Goal: Information Seeking & Learning: Learn about a topic

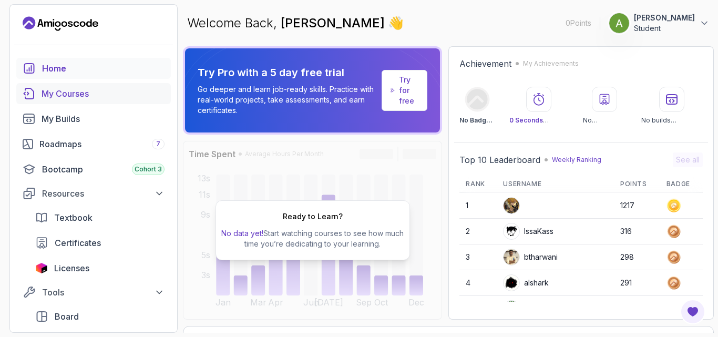
click at [98, 89] on div "My Courses" at bounding box center [103, 93] width 123 height 13
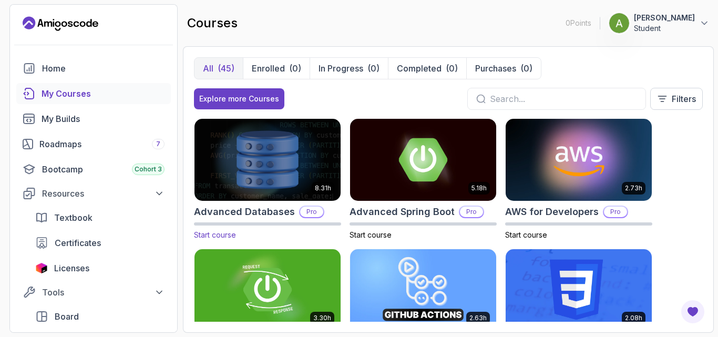
click at [257, 182] on img at bounding box center [268, 160] width 154 height 86
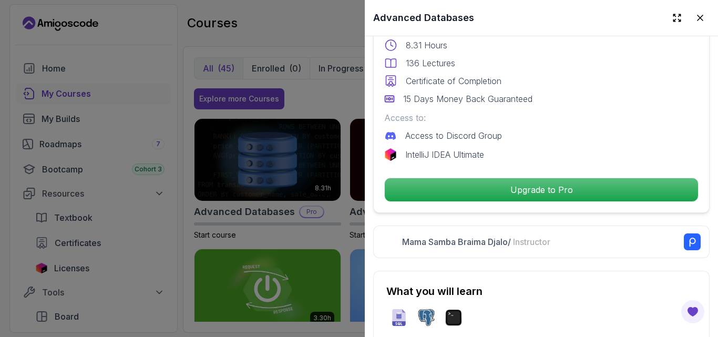
scroll to position [293, 0]
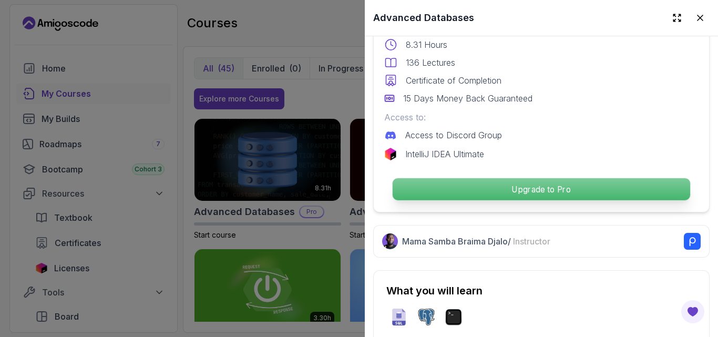
click at [491, 186] on p "Upgrade to Pro" at bounding box center [542, 189] width 298 height 22
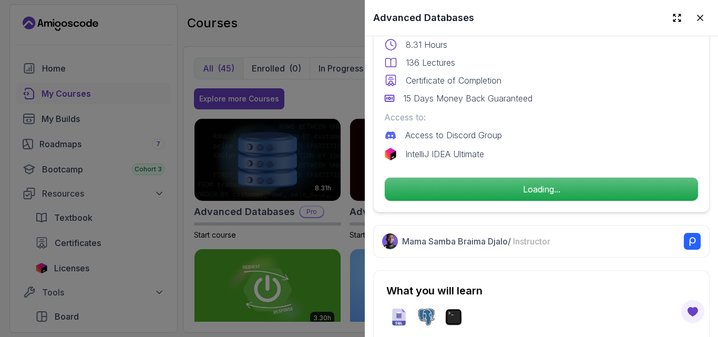
scroll to position [250, 0]
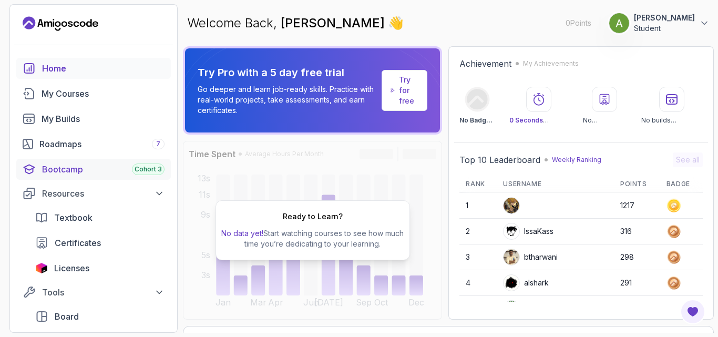
click at [78, 171] on div "Bootcamp Cohort 3" at bounding box center [103, 169] width 123 height 13
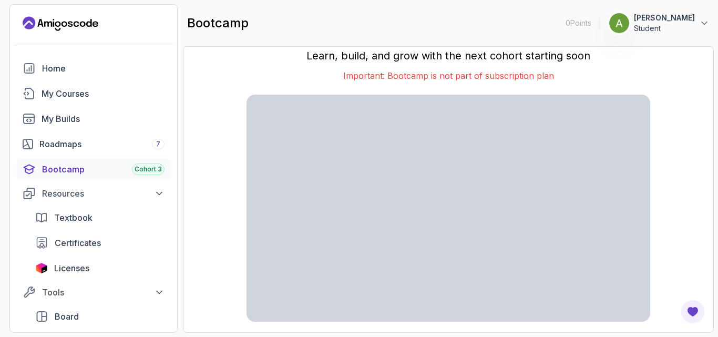
scroll to position [24, 0]
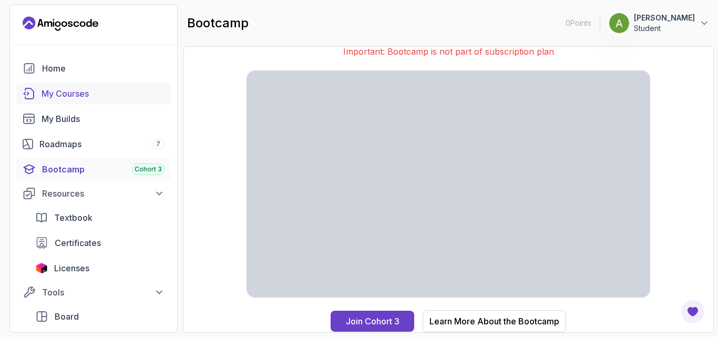
click at [64, 98] on div "My Courses" at bounding box center [103, 93] width 123 height 13
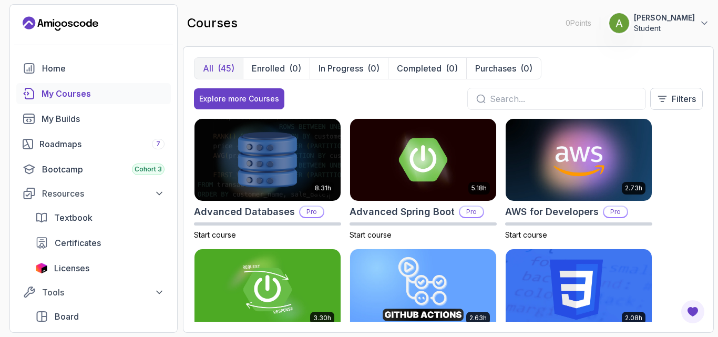
drag, startPoint x: 106, startPoint y: 25, endPoint x: 44, endPoint y: 23, distance: 62.1
click at [44, 23] on div "0 Points 1 Aman Singh Student" at bounding box center [93, 23] width 167 height 17
drag, startPoint x: 105, startPoint y: 24, endPoint x: 58, endPoint y: 19, distance: 47.6
click at [58, 19] on div "0 Points 1 Aman Singh Student" at bounding box center [93, 23] width 167 height 17
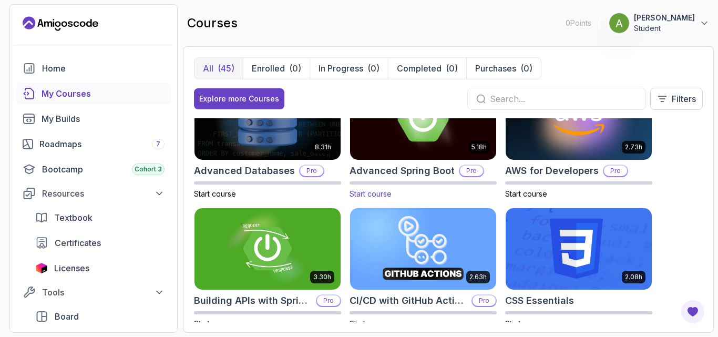
scroll to position [14, 0]
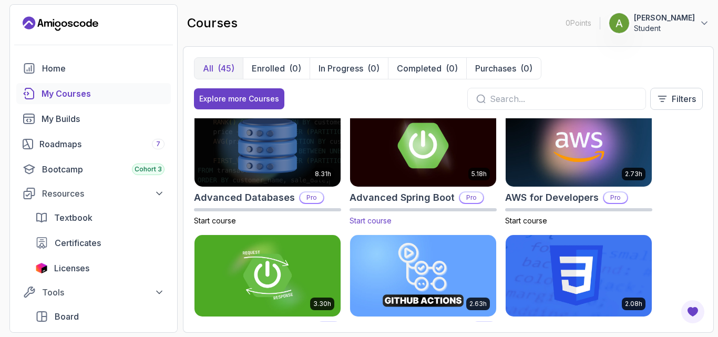
click at [442, 147] on img at bounding box center [424, 146] width 154 height 86
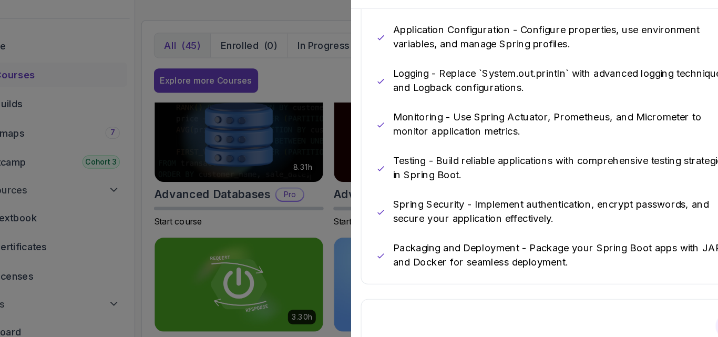
scroll to position [818, 0]
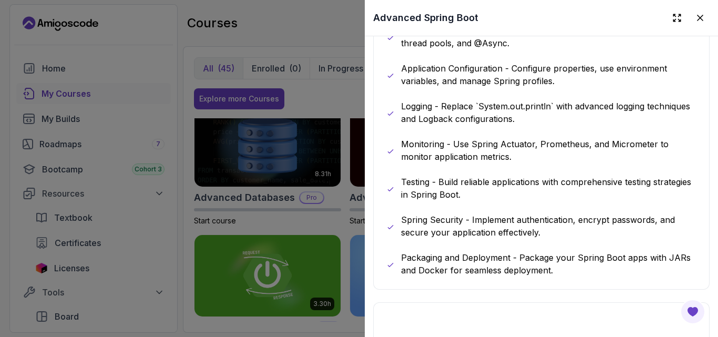
click at [295, 1] on div at bounding box center [359, 168] width 718 height 337
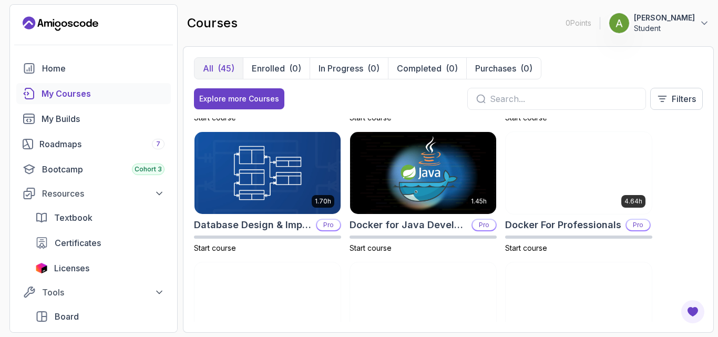
scroll to position [250, 0]
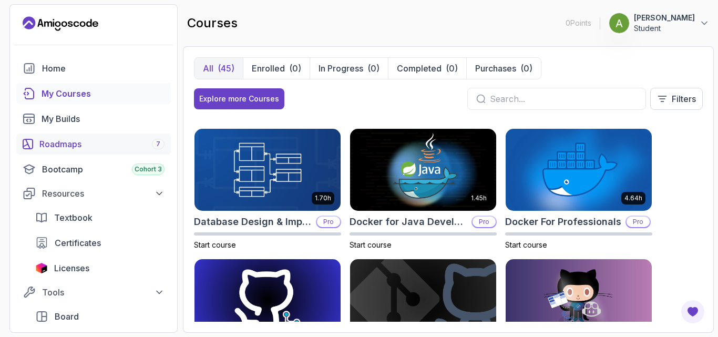
click at [79, 143] on div "Roadmaps 7" at bounding box center [101, 144] width 125 height 13
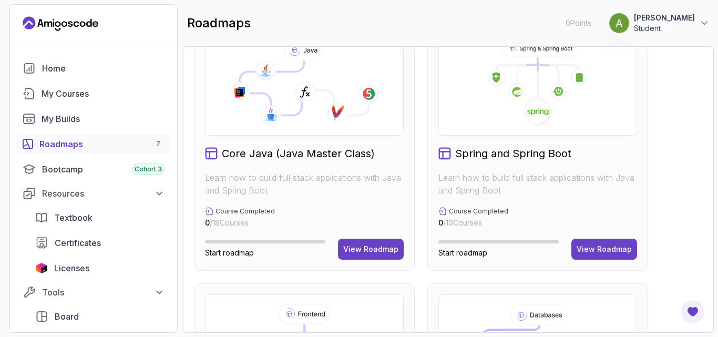
scroll to position [270, 0]
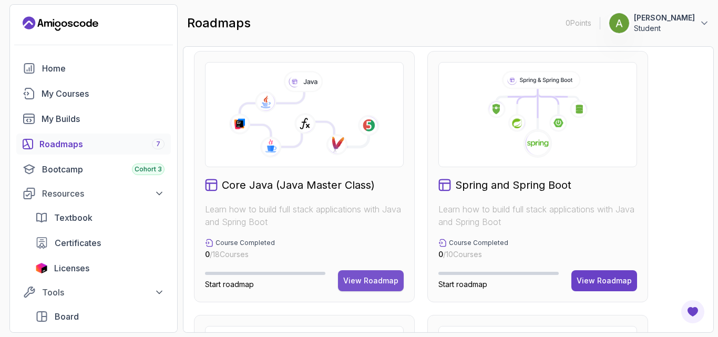
click at [390, 279] on div "View Roadmap" at bounding box center [370, 281] width 55 height 11
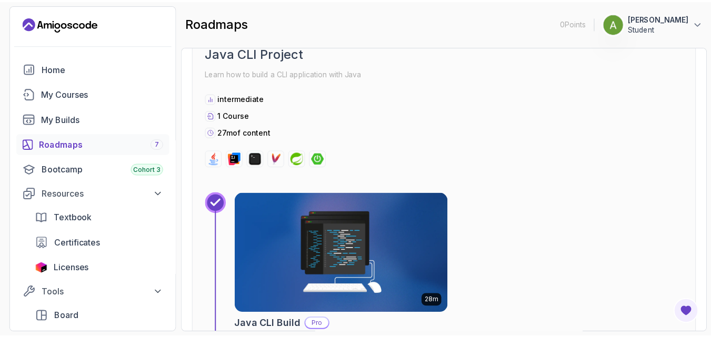
scroll to position [1608, 0]
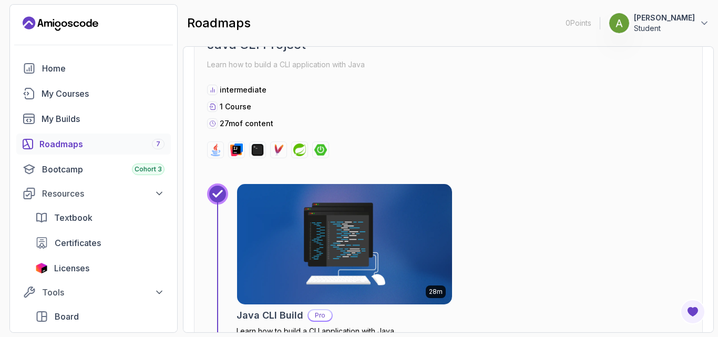
click at [404, 222] on img at bounding box center [344, 244] width 215 height 120
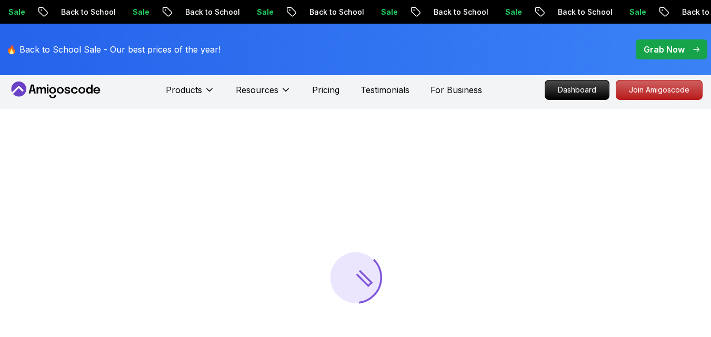
scroll to position [29, 0]
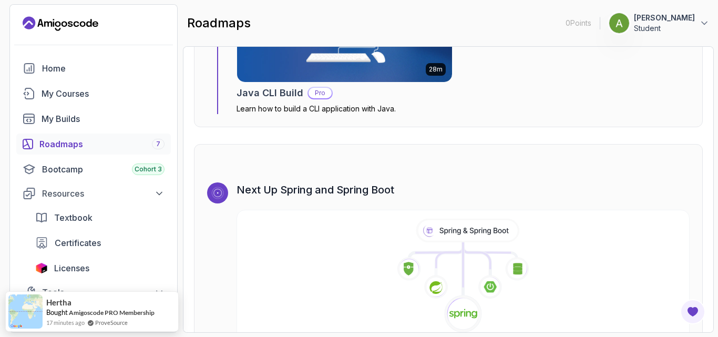
scroll to position [6551, 0]
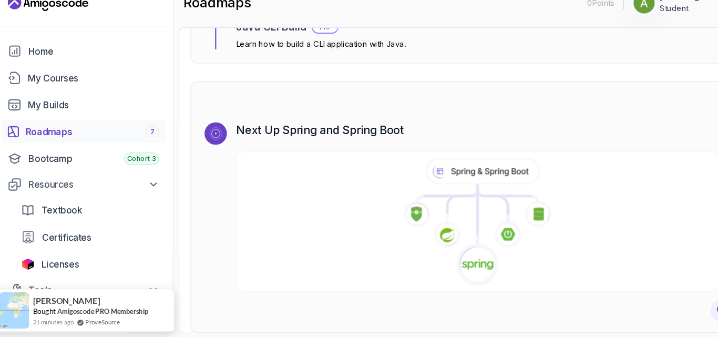
click at [448, 179] on icon at bounding box center [468, 181] width 105 height 22
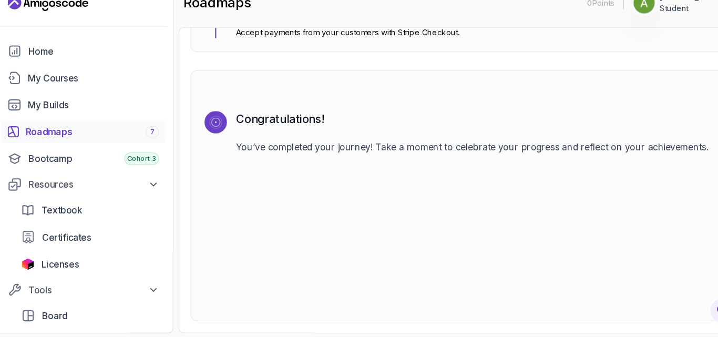
scroll to position [140, 0]
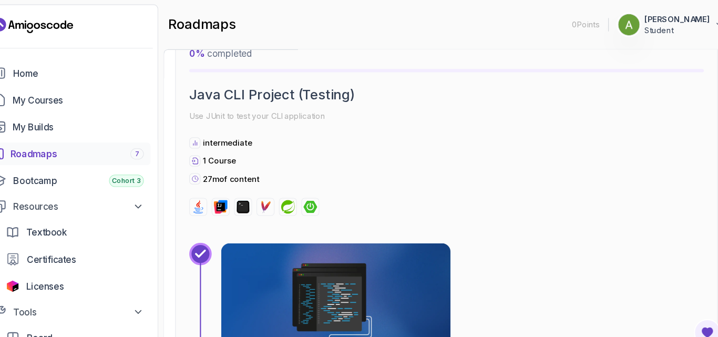
scroll to position [6551, 0]
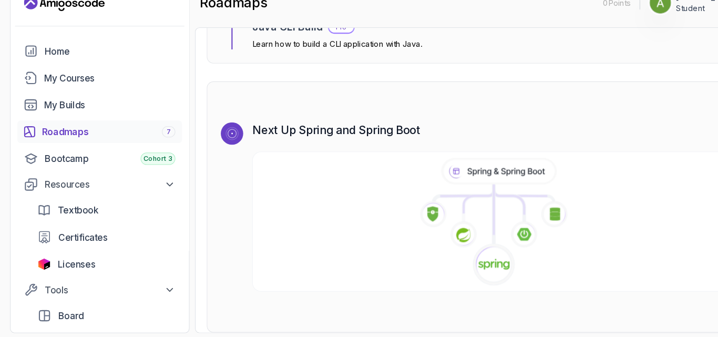
click at [466, 262] on image at bounding box center [464, 268] width 30 height 12
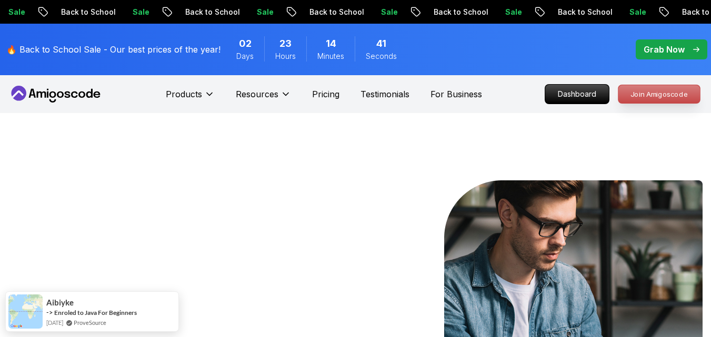
click at [676, 89] on p "Join Amigoscode" at bounding box center [659, 94] width 82 height 18
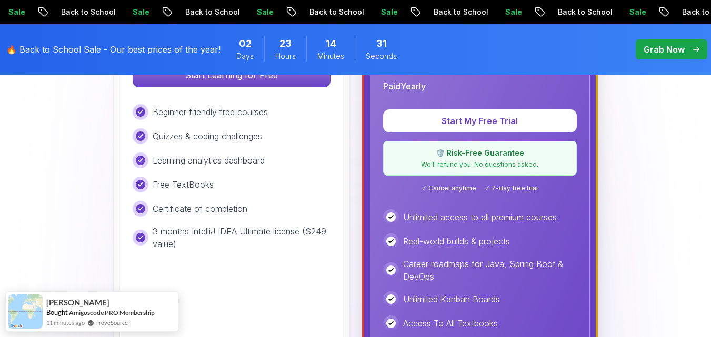
scroll to position [410, 0]
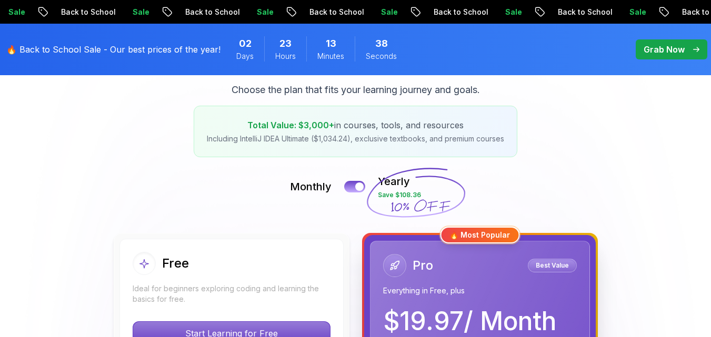
scroll to position [150, 0]
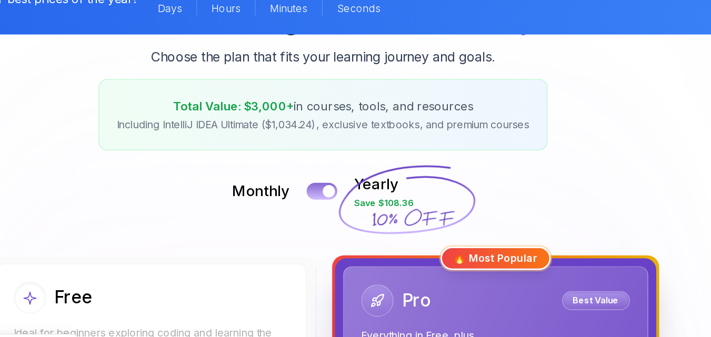
click at [359, 186] on div at bounding box center [359, 188] width 9 height 9
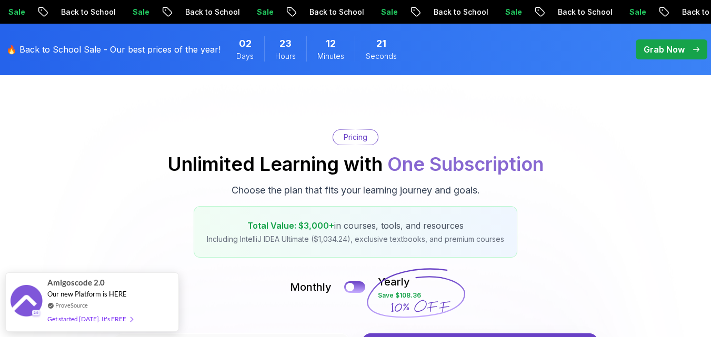
scroll to position [50, 0]
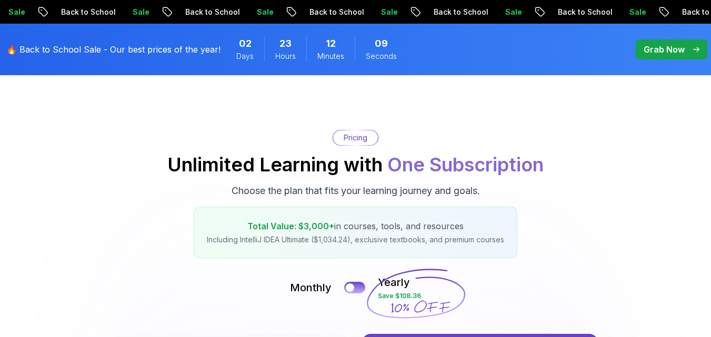
click at [665, 54] on p "Grab Now" at bounding box center [663, 49] width 41 height 13
click at [666, 53] on p "Grab Now" at bounding box center [663, 49] width 41 height 13
click at [672, 51] on p "Grab Now" at bounding box center [663, 49] width 41 height 13
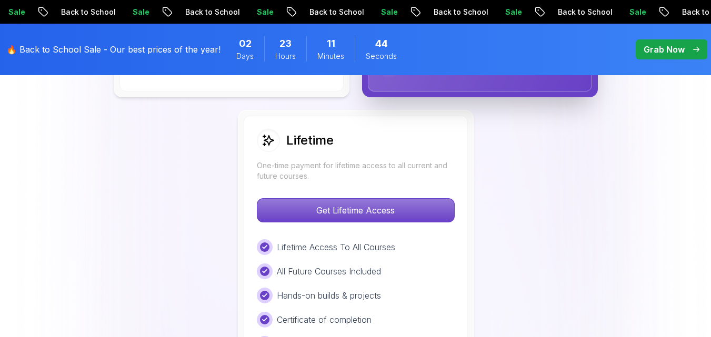
scroll to position [781, 0]
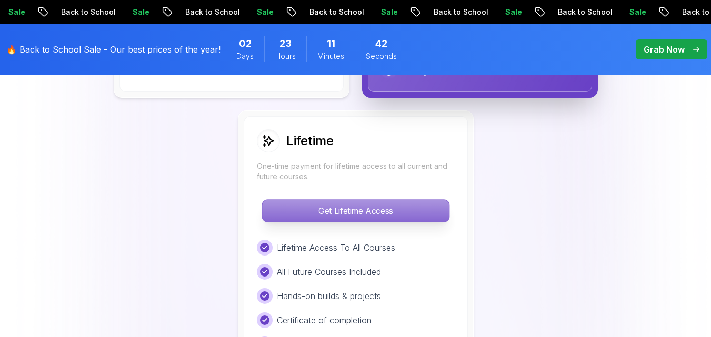
click at [325, 211] on p "Get Lifetime Access" at bounding box center [355, 211] width 187 height 22
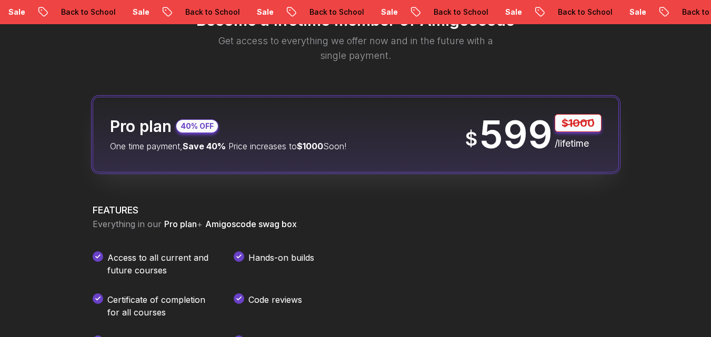
scroll to position [1286, 0]
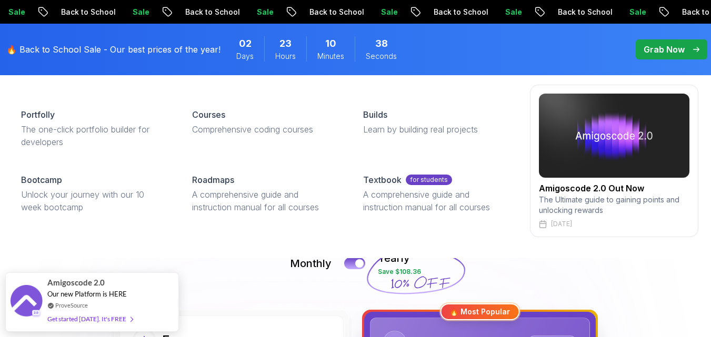
scroll to position [76, 0]
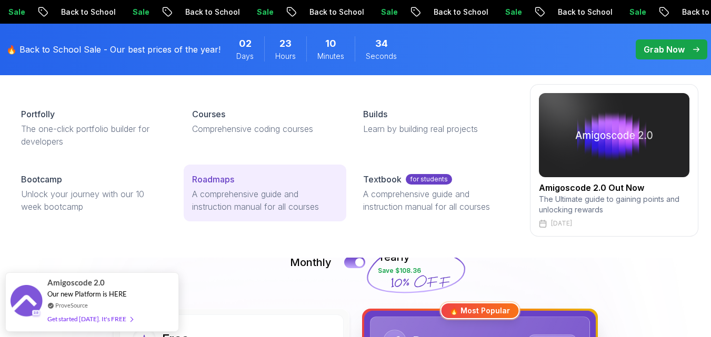
click at [259, 191] on p "A comprehensive guide and instruction manual for all courses" at bounding box center [265, 200] width 146 height 25
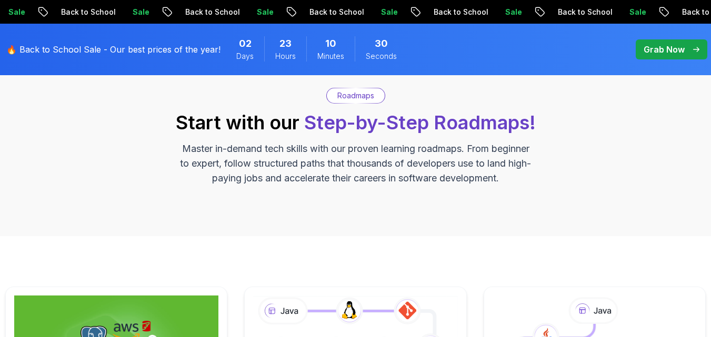
scroll to position [250, 0]
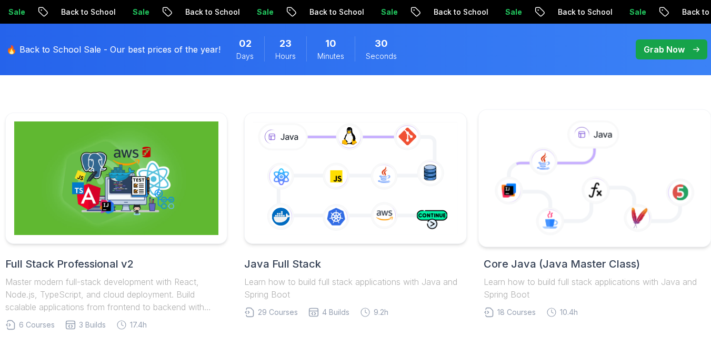
click at [581, 164] on icon at bounding box center [555, 155] width 78 height 15
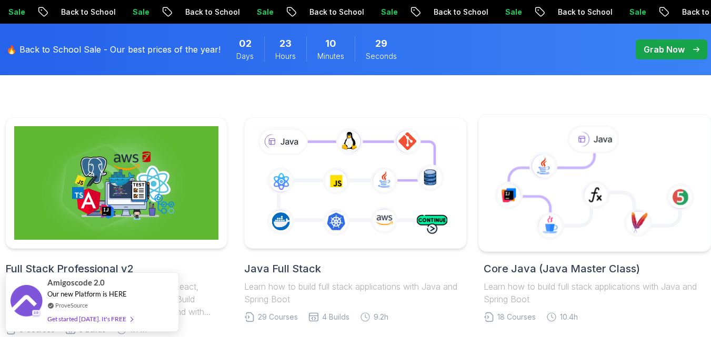
click at [581, 165] on icon at bounding box center [594, 183] width 215 height 119
click at [567, 214] on icon at bounding box center [552, 189] width 86 height 73
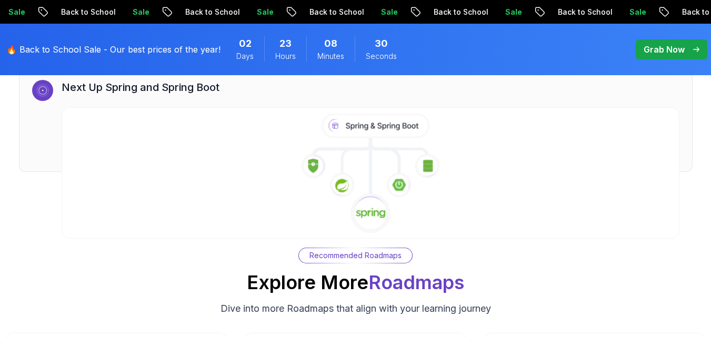
scroll to position [6425, 0]
click at [369, 209] on image at bounding box center [371, 214] width 30 height 12
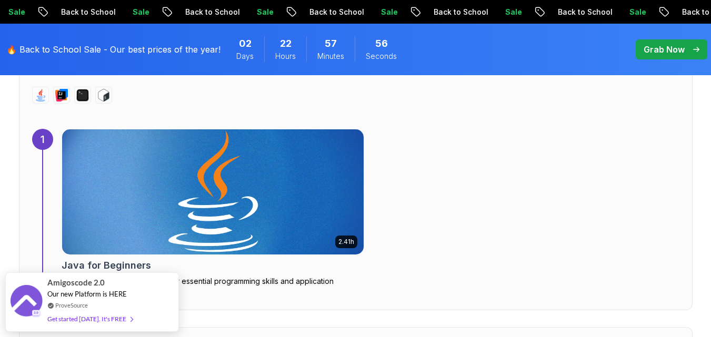
scroll to position [731, 0]
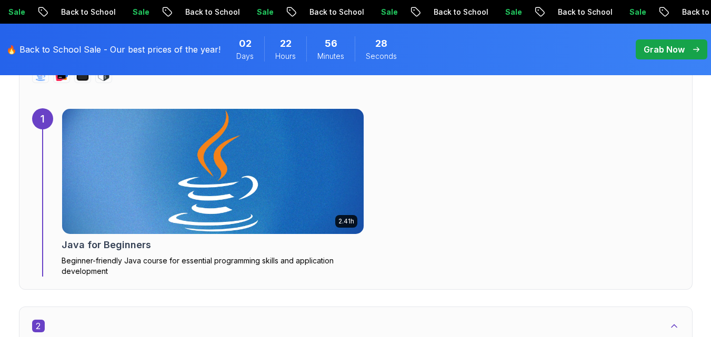
click at [514, 125] on div "2.41h Java for Beginners Beginner-friendly Java course for essential programmin…" at bounding box center [370, 192] width 617 height 168
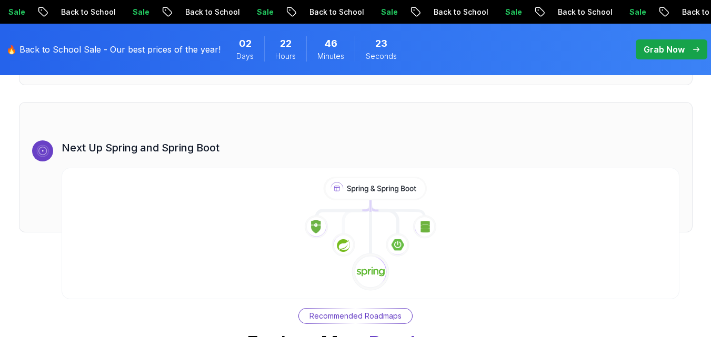
scroll to position [6486, 0]
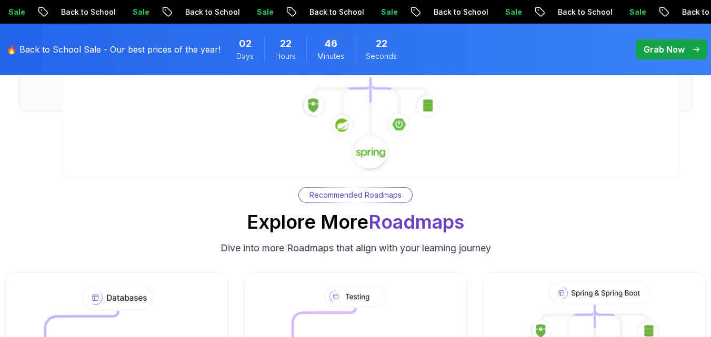
click at [374, 154] on image at bounding box center [371, 153] width 30 height 12
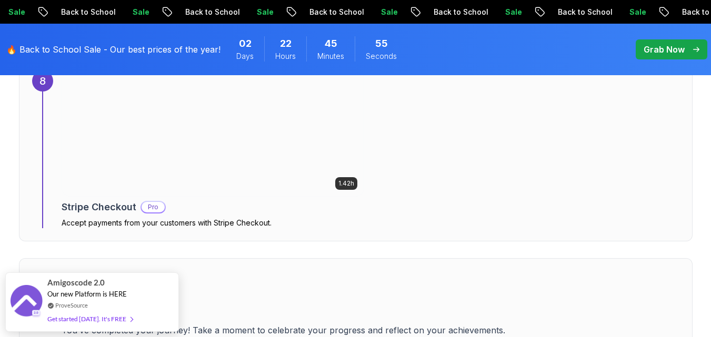
scroll to position [3498, 0]
